Goal: Navigation & Orientation: Find specific page/section

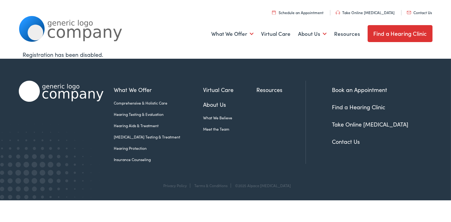
click at [409, 33] on link "Find a Hearing Clinic" at bounding box center [400, 33] width 65 height 17
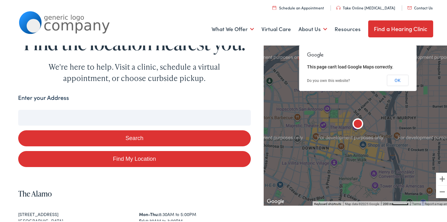
click at [236, 93] on div "Enter your Address" at bounding box center [134, 98] width 232 height 12
click at [395, 78] on button "OK" at bounding box center [397, 78] width 22 height 11
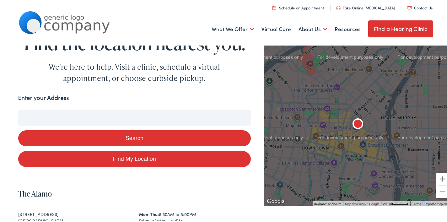
click at [293, 76] on div at bounding box center [357, 123] width 188 height 162
click at [241, 98] on form "Enter your Address Search Find My Location" at bounding box center [134, 129] width 232 height 74
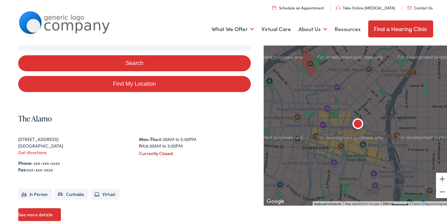
scroll to position [94, 0]
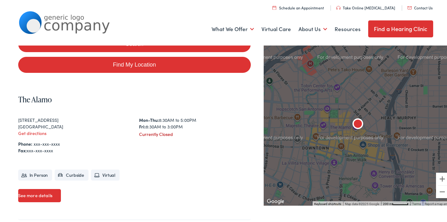
click at [190, 56] on link "Find My Location" at bounding box center [134, 64] width 232 height 16
type input "Philadelphia, Pennsylvania"
